Goal: Contribute content

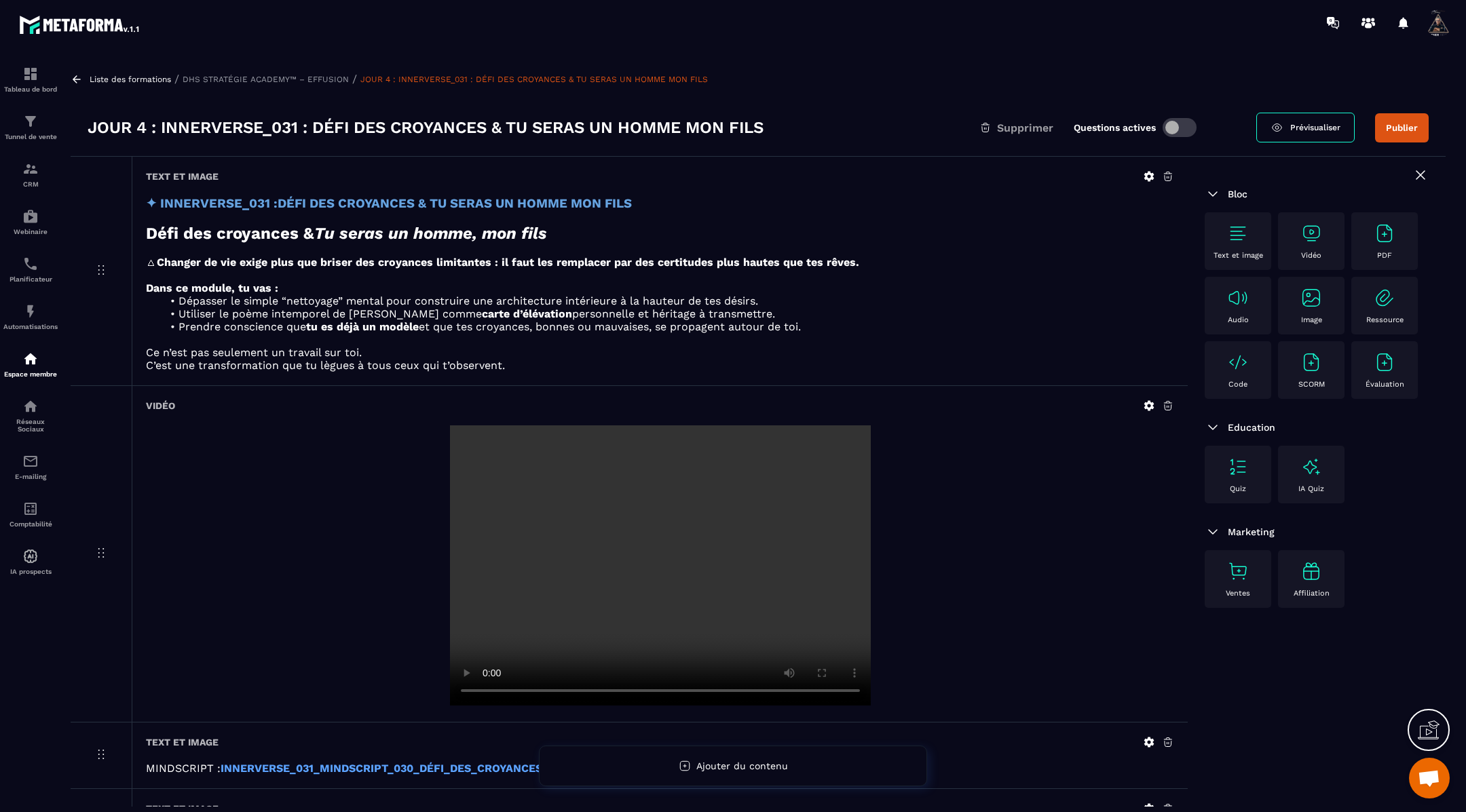
click at [73, 75] on icon at bounding box center [77, 79] width 12 height 12
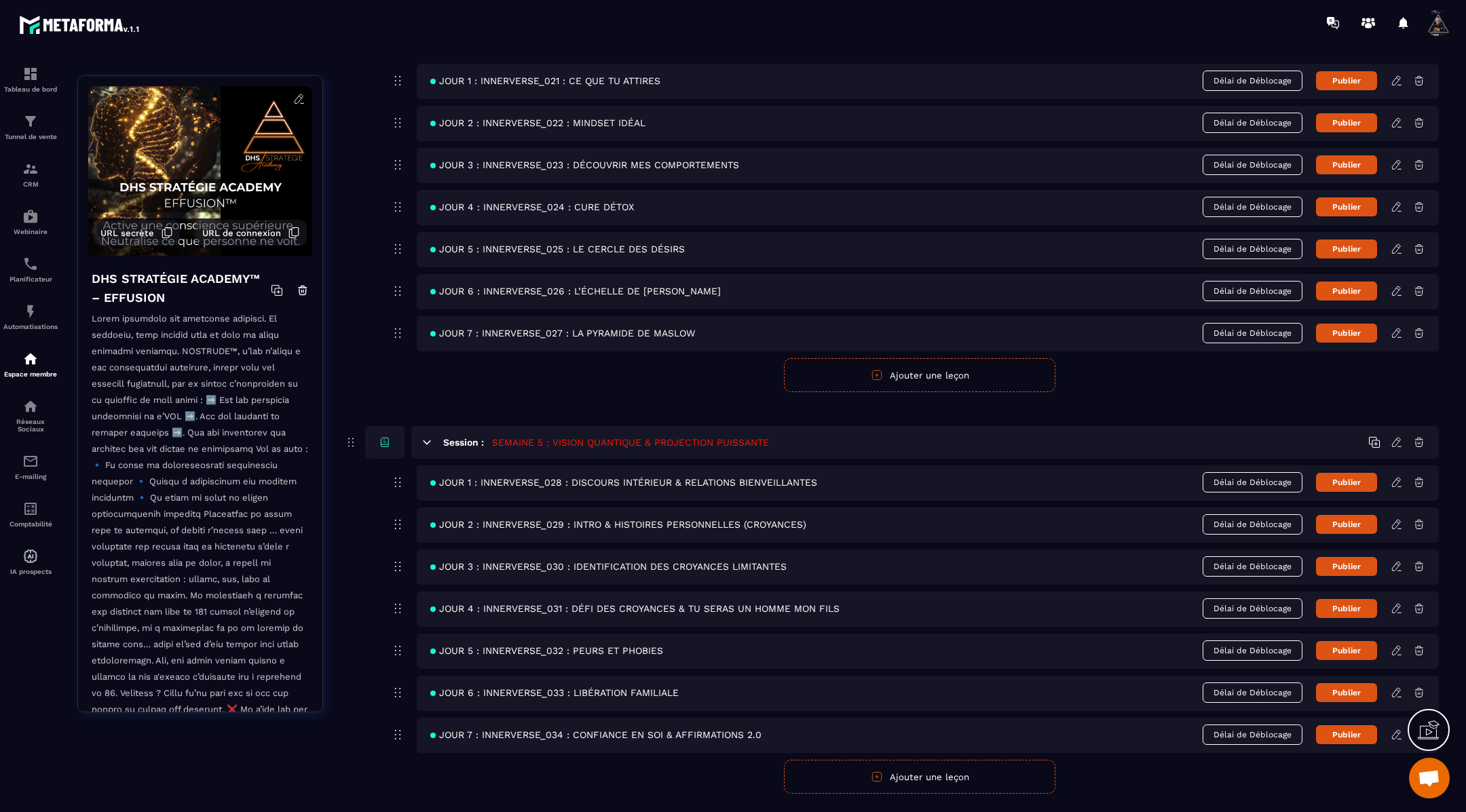
scroll to position [1535, 0]
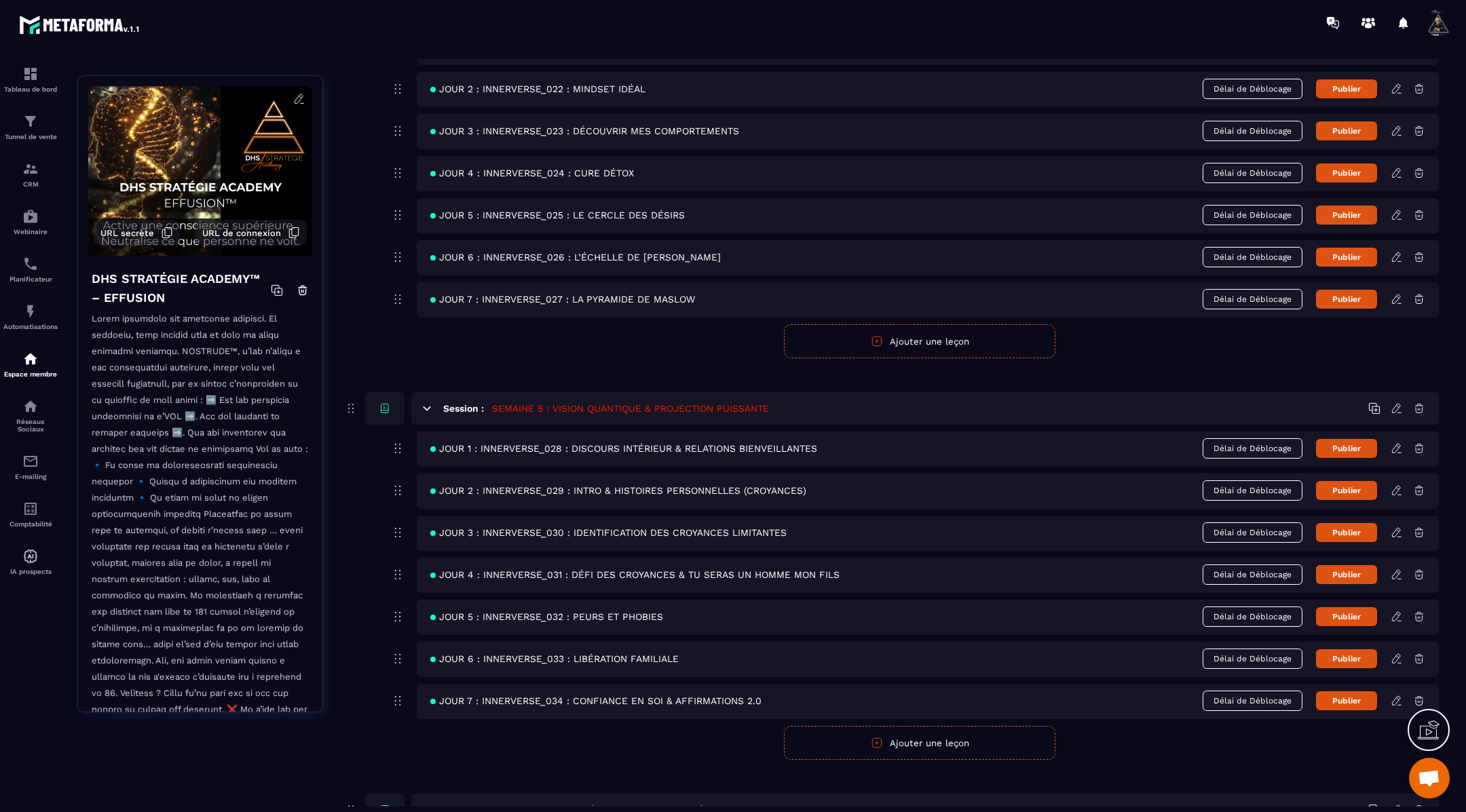
click at [1396, 611] on icon at bounding box center [1397, 617] width 12 height 12
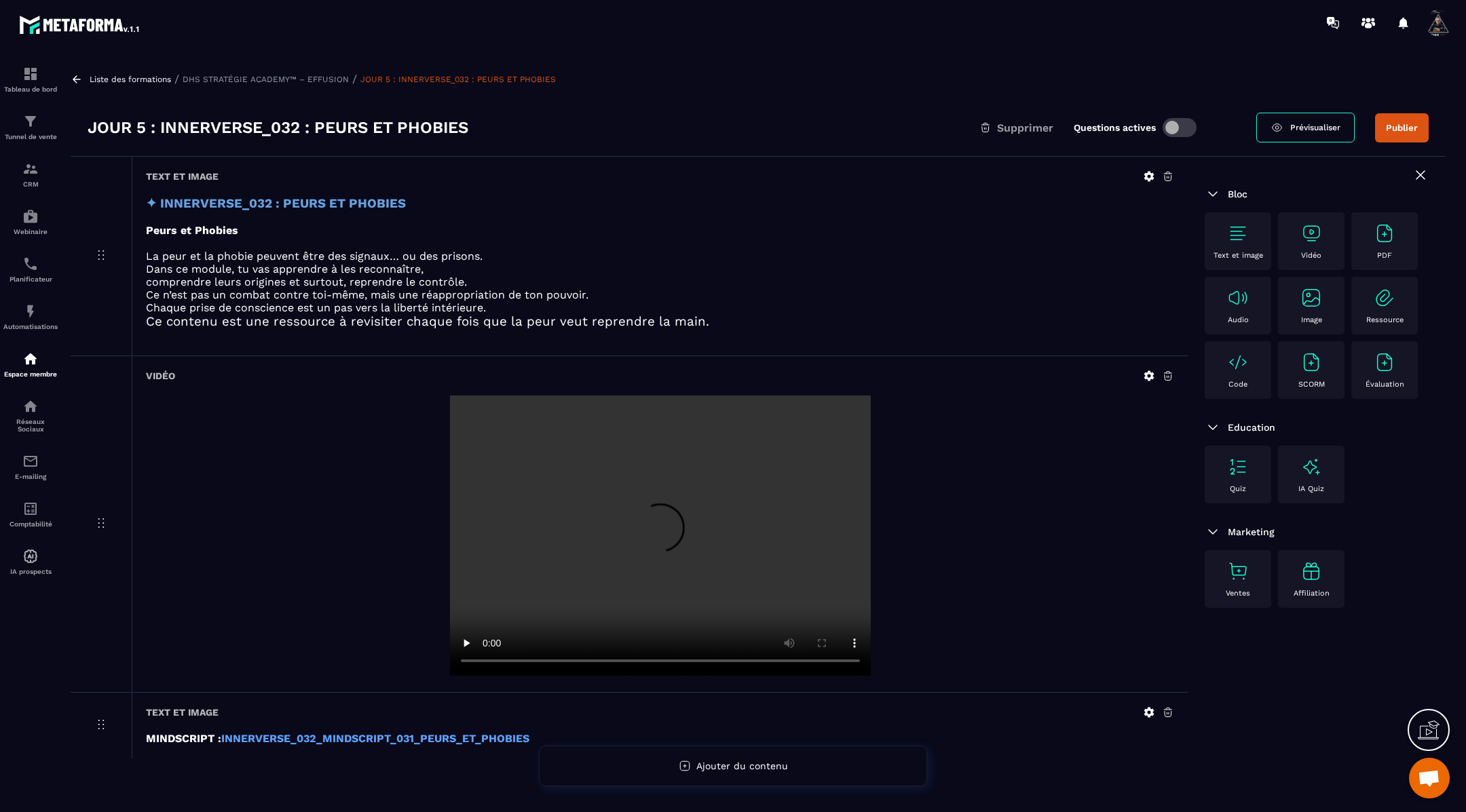
click at [1148, 376] on icon at bounding box center [1149, 376] width 10 height 10
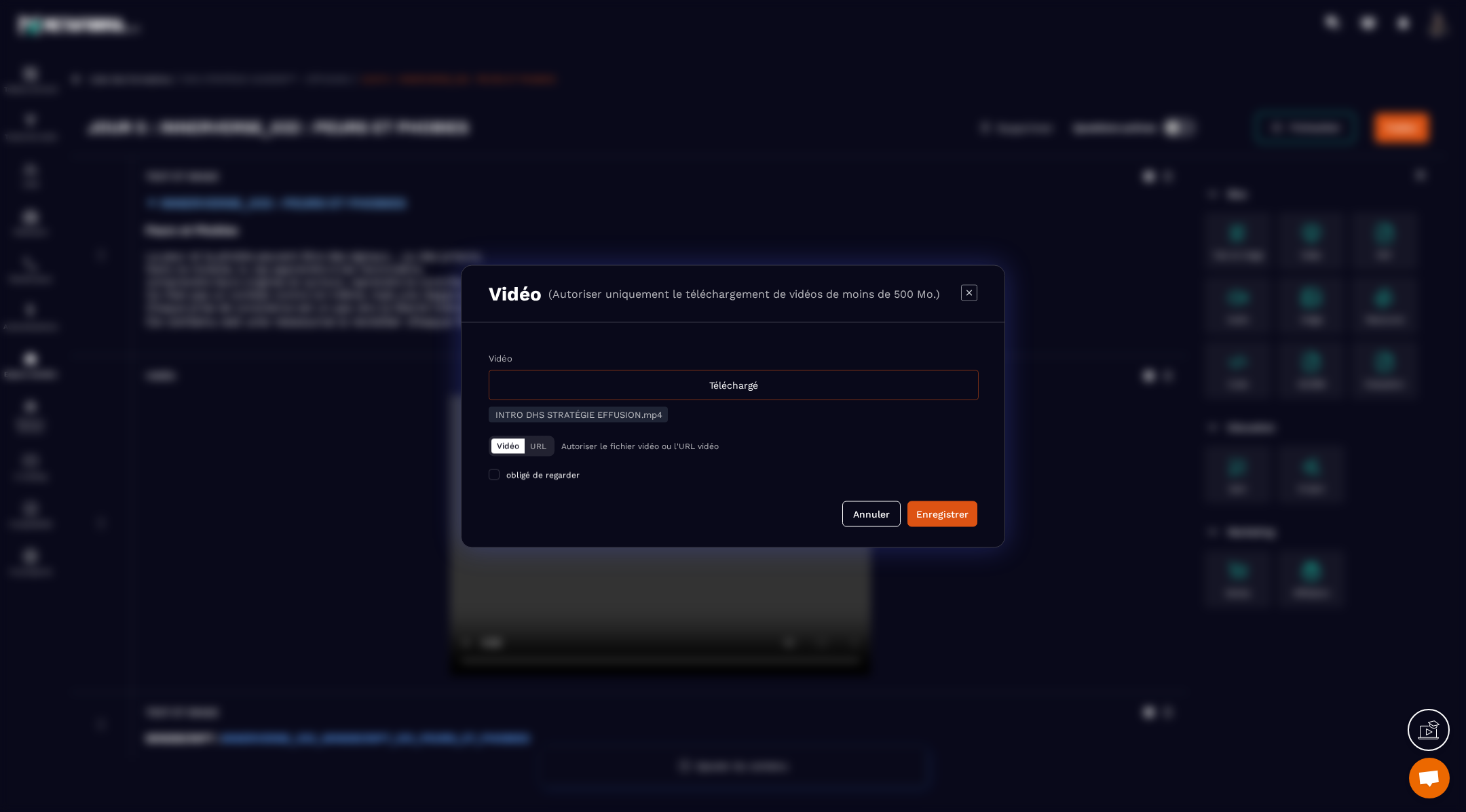
click at [827, 382] on div "Téléchargé" at bounding box center [734, 384] width 490 height 30
click at [0, 0] on input "Vidéo Téléchargé" at bounding box center [0, 0] width 0 height 0
click at [943, 501] on button "Enregistrer" at bounding box center [942, 514] width 70 height 26
